Goal: Find specific page/section

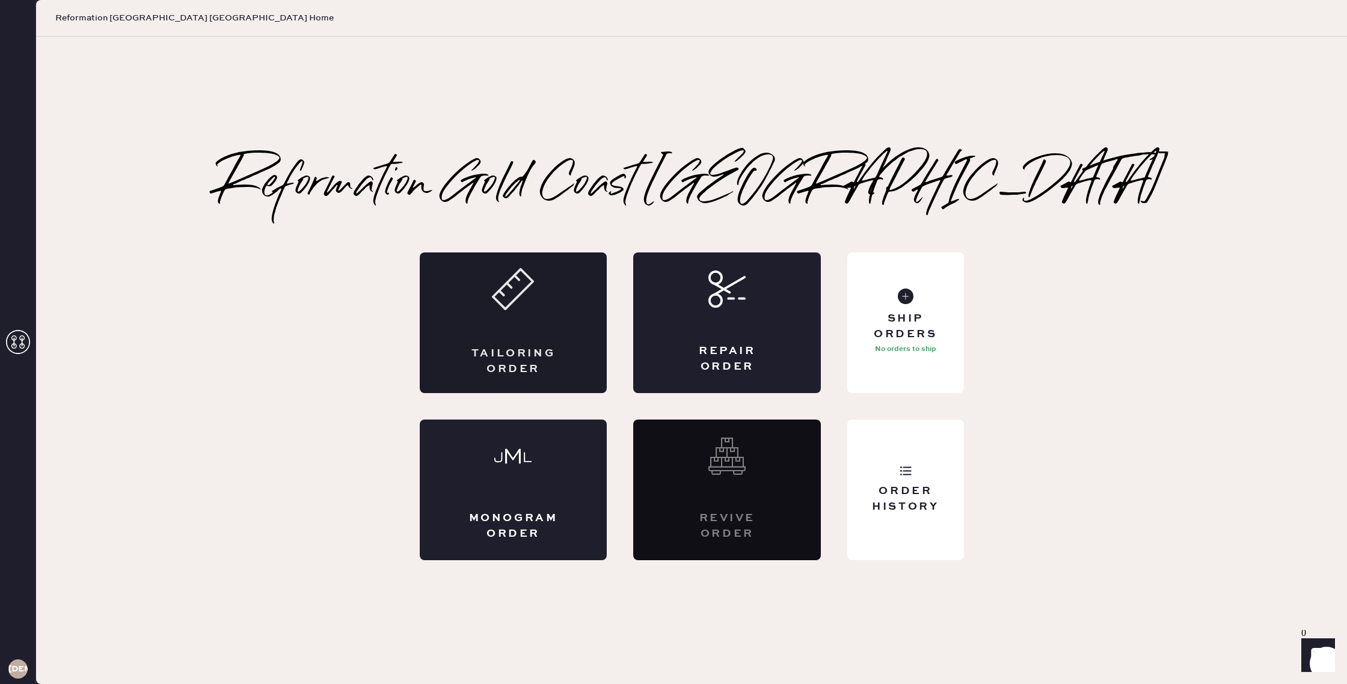
click at [549, 327] on div "Tailoring Order" at bounding box center [514, 322] width 188 height 141
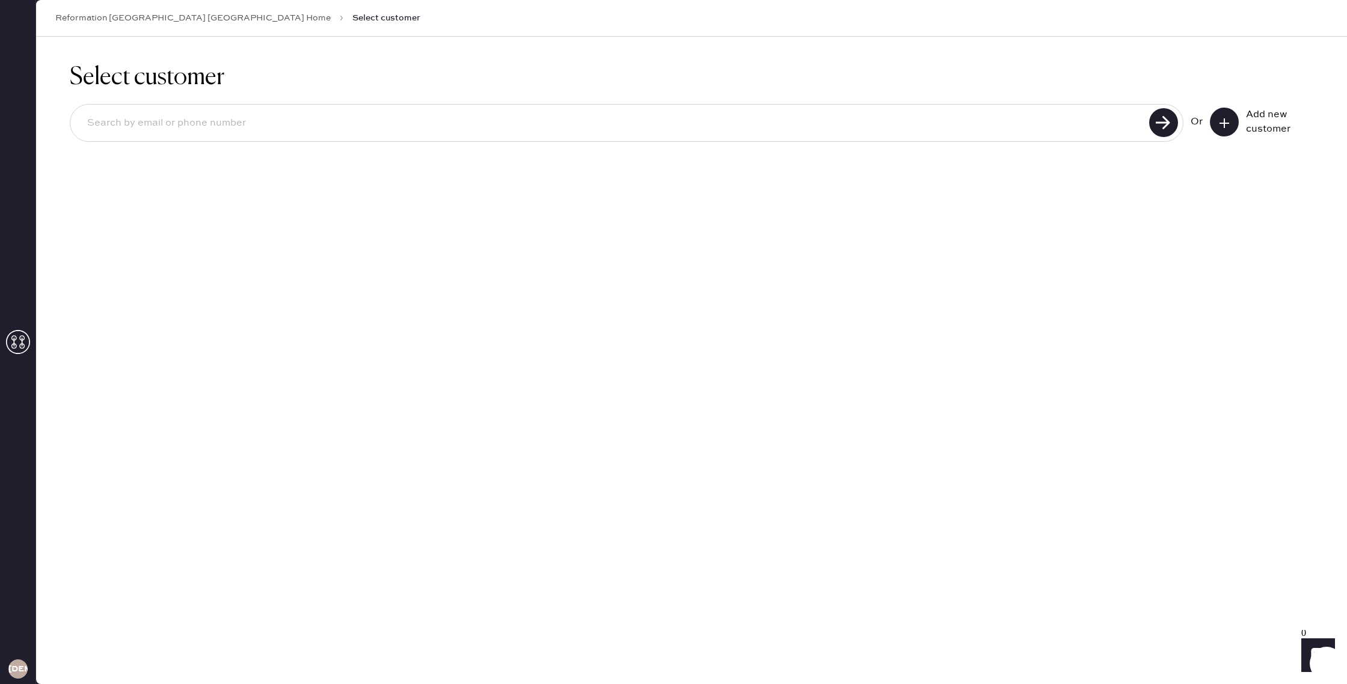
click at [197, 17] on link "Reformation [GEOGRAPHIC_DATA] [GEOGRAPHIC_DATA] Home" at bounding box center [192, 18] width 275 height 12
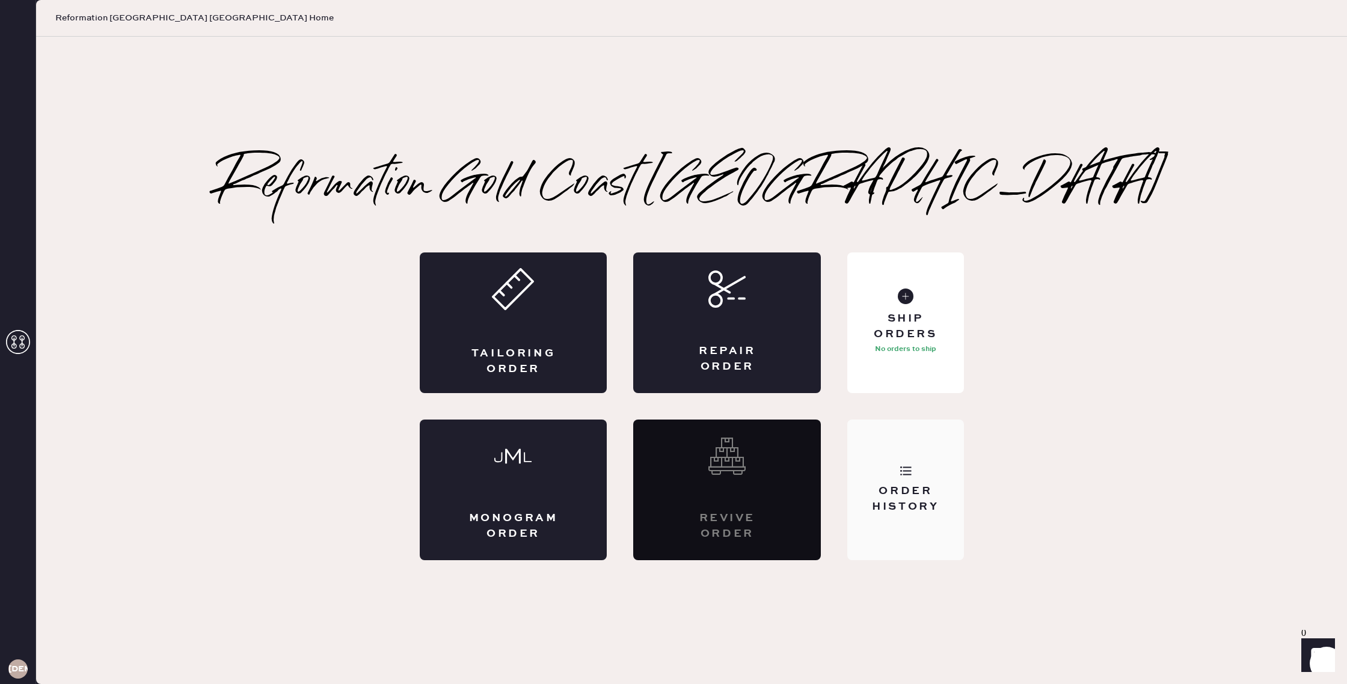
click at [913, 497] on div "Order History" at bounding box center [905, 499] width 97 height 30
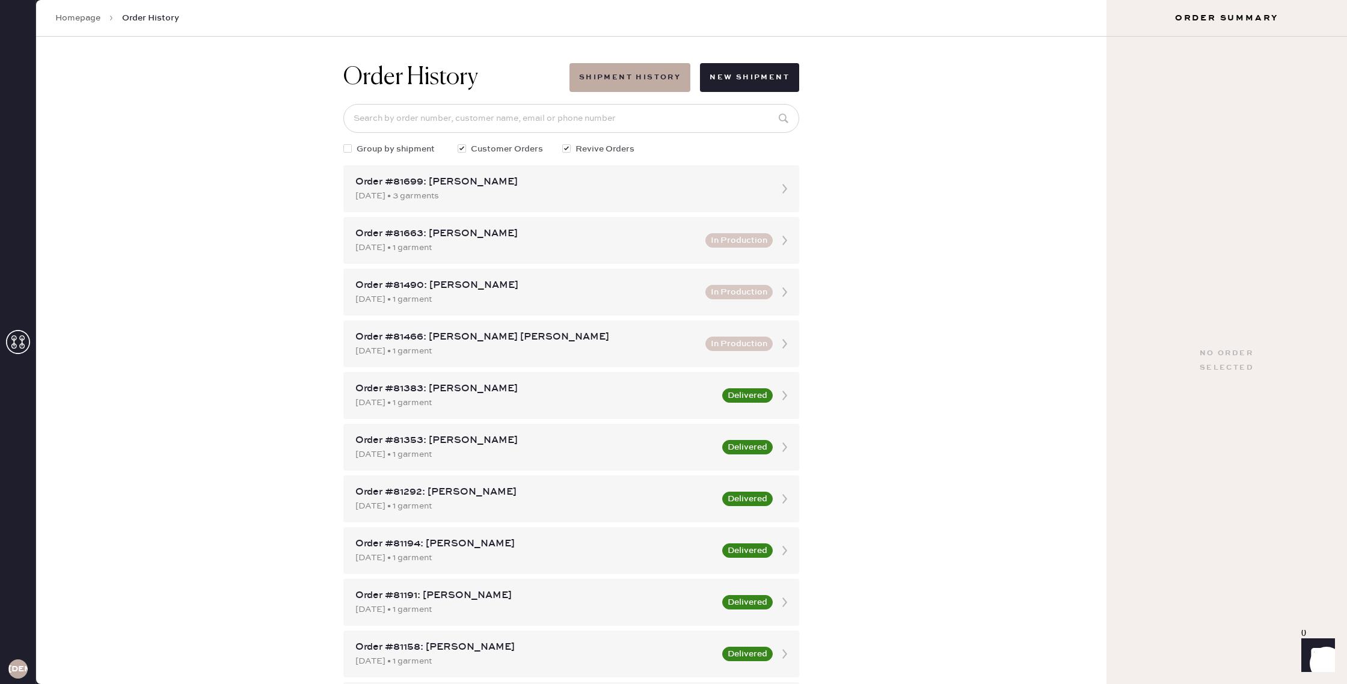
click at [1193, 26] on div "Order Summary" at bounding box center [1226, 18] width 240 height 37
click at [82, 19] on link "Homepage" at bounding box center [77, 18] width 45 height 12
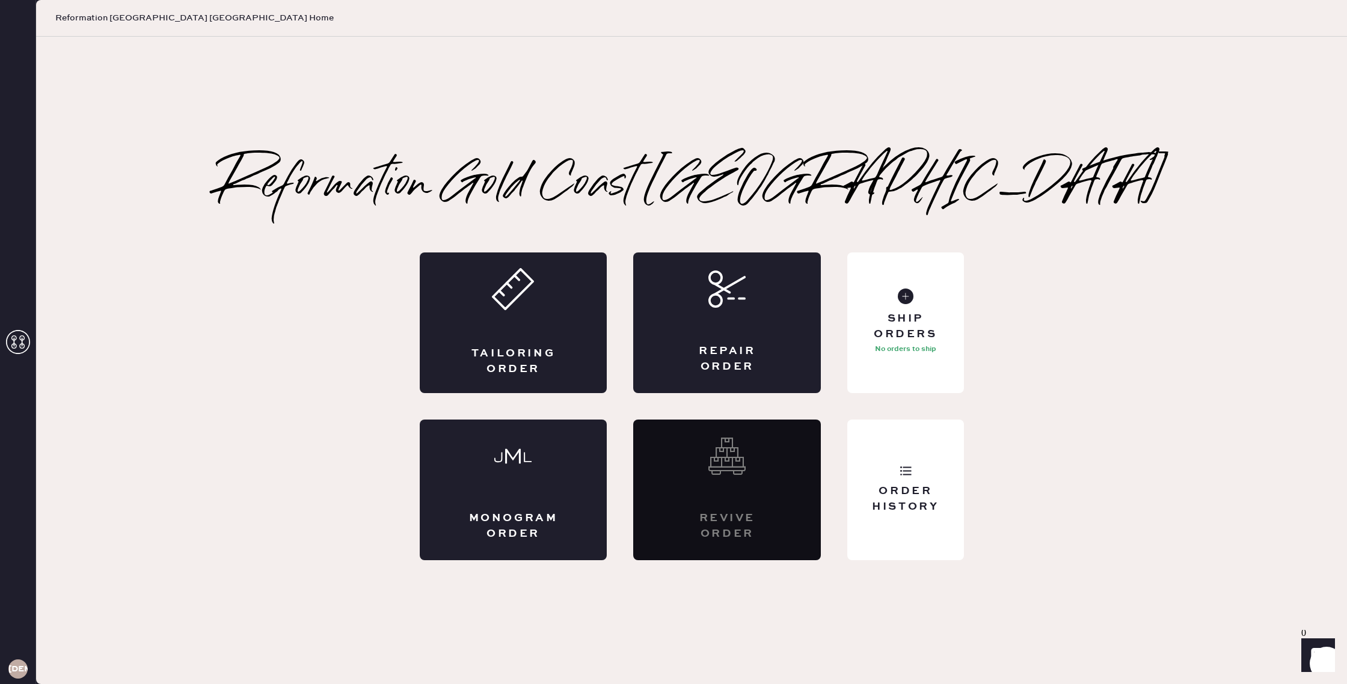
click at [25, 346] on icon at bounding box center [18, 342] width 24 height 24
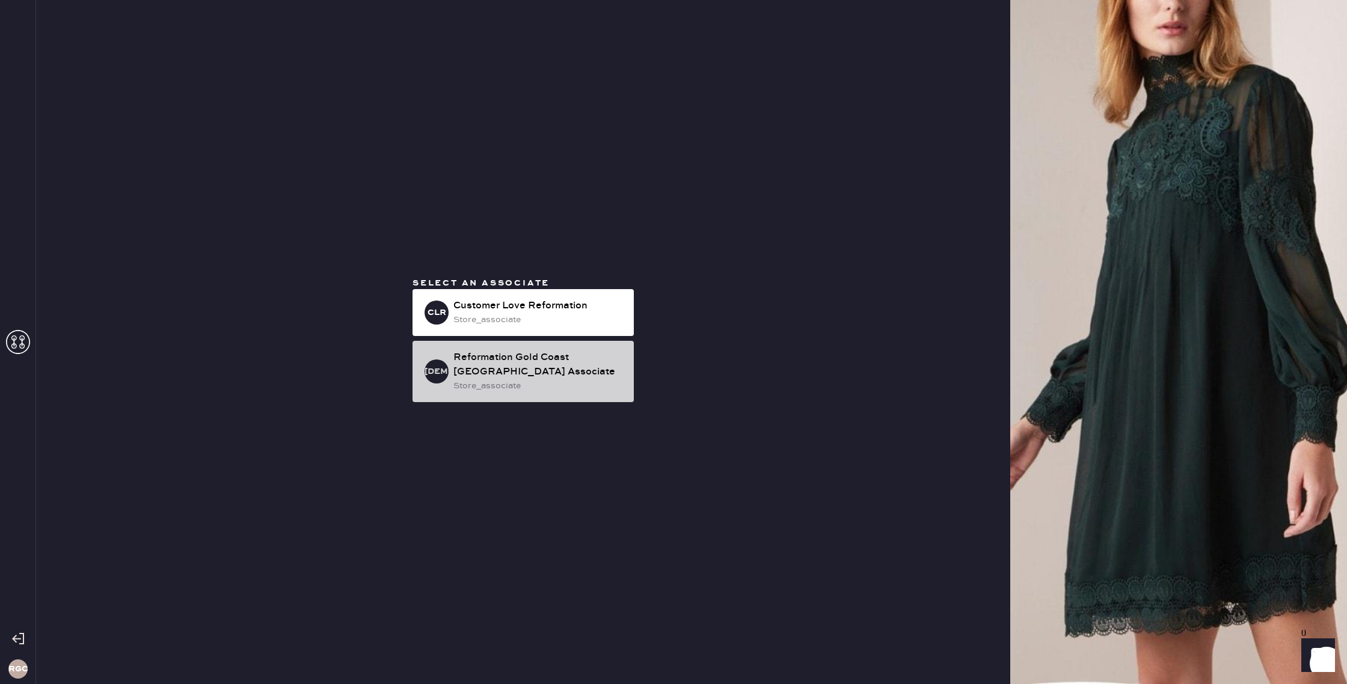
click at [574, 370] on div "Reformation Gold Coast [GEOGRAPHIC_DATA] Associate" at bounding box center [538, 364] width 171 height 29
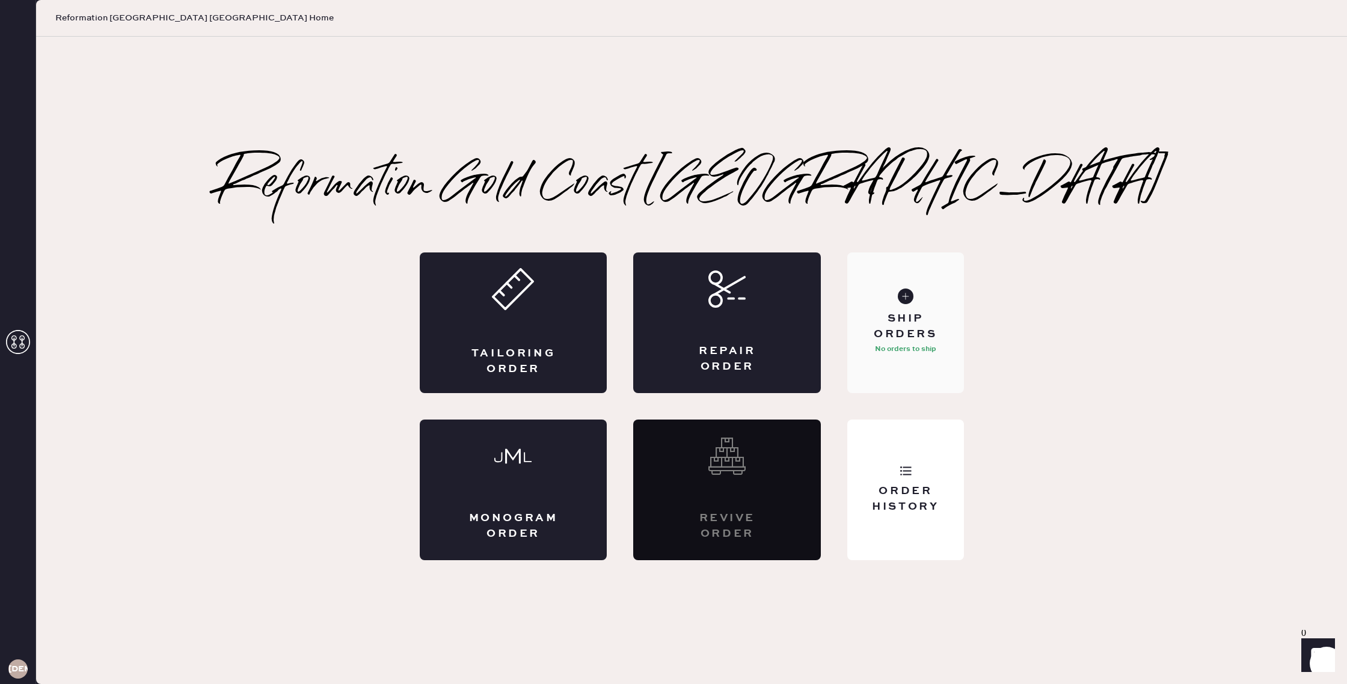
click at [899, 343] on p "No orders to ship" at bounding box center [905, 349] width 61 height 14
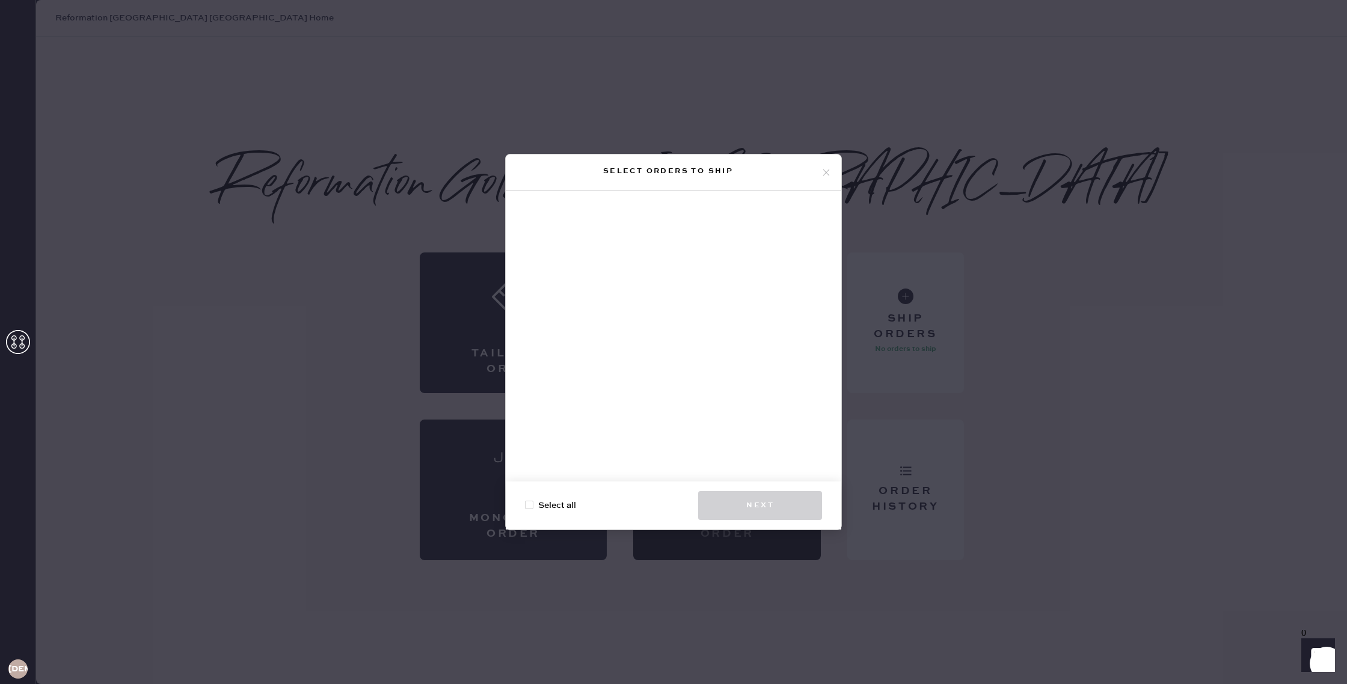
click at [1090, 439] on div "Select orders to ship Select all Next" at bounding box center [673, 342] width 1347 height 684
